Goal: Task Accomplishment & Management: Use online tool/utility

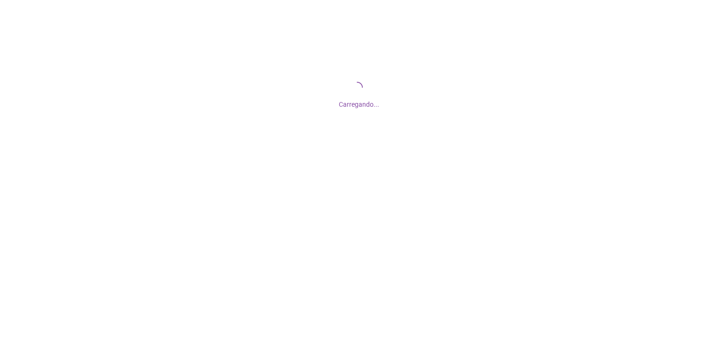
click at [364, 150] on div "Carregando..." at bounding box center [359, 94] width 718 height 188
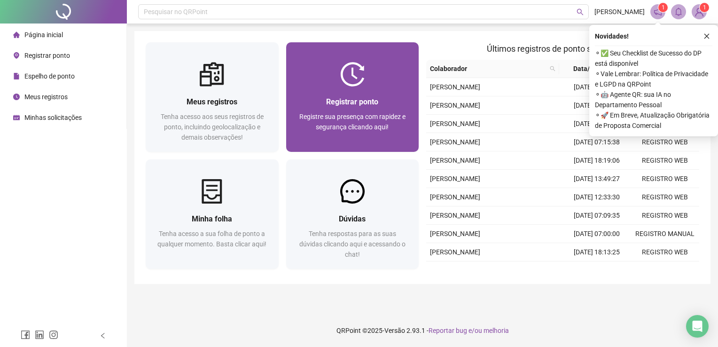
click at [359, 101] on span "Registrar ponto" at bounding box center [352, 101] width 52 height 9
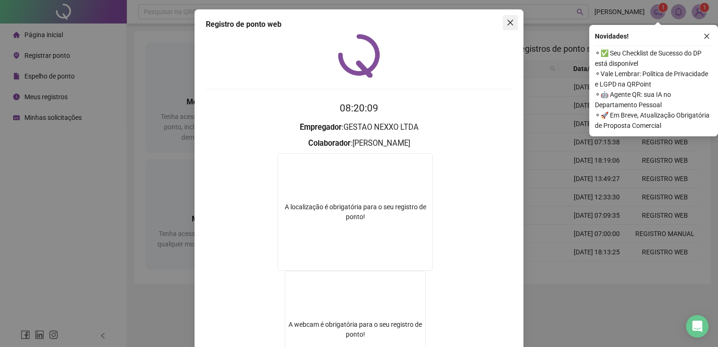
click at [507, 23] on icon "close" at bounding box center [511, 23] width 8 height 8
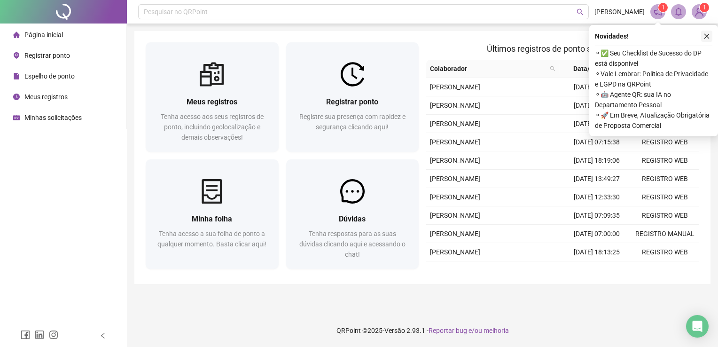
click at [710, 33] on button "button" at bounding box center [706, 36] width 11 height 11
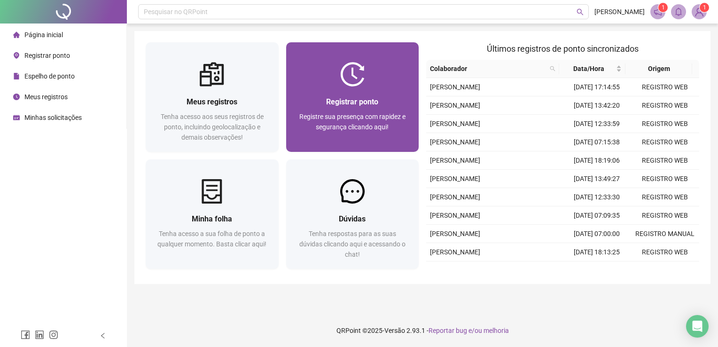
click at [355, 98] on span "Registrar ponto" at bounding box center [352, 101] width 52 height 9
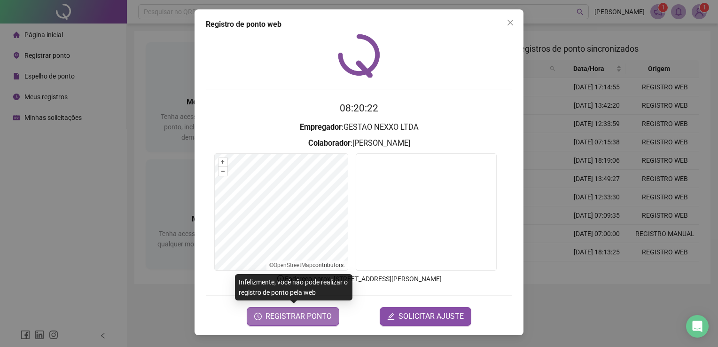
click at [312, 320] on span "REGISTRAR PONTO" at bounding box center [298, 316] width 66 height 11
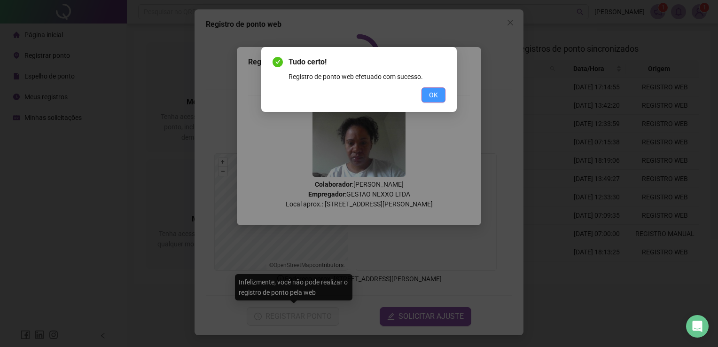
click at [442, 98] on button "OK" at bounding box center [433, 94] width 24 height 15
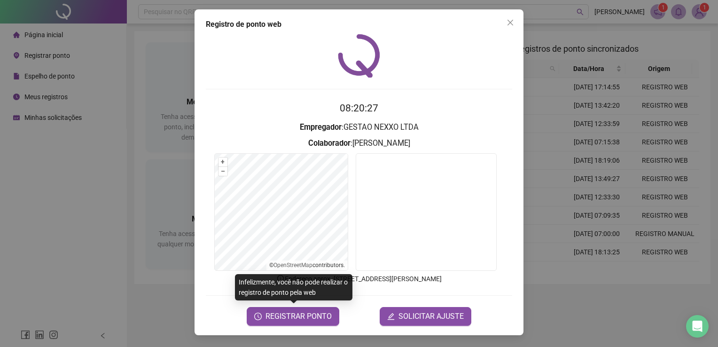
click at [520, 22] on div "Registro de ponto web 08:20:27 Empregador : GESTAO NEXXO LTDA Colaborador : [PE…" at bounding box center [359, 172] width 329 height 326
click at [510, 27] on button "Close" at bounding box center [510, 22] width 15 height 15
